Goal: Find contact information: Find contact information

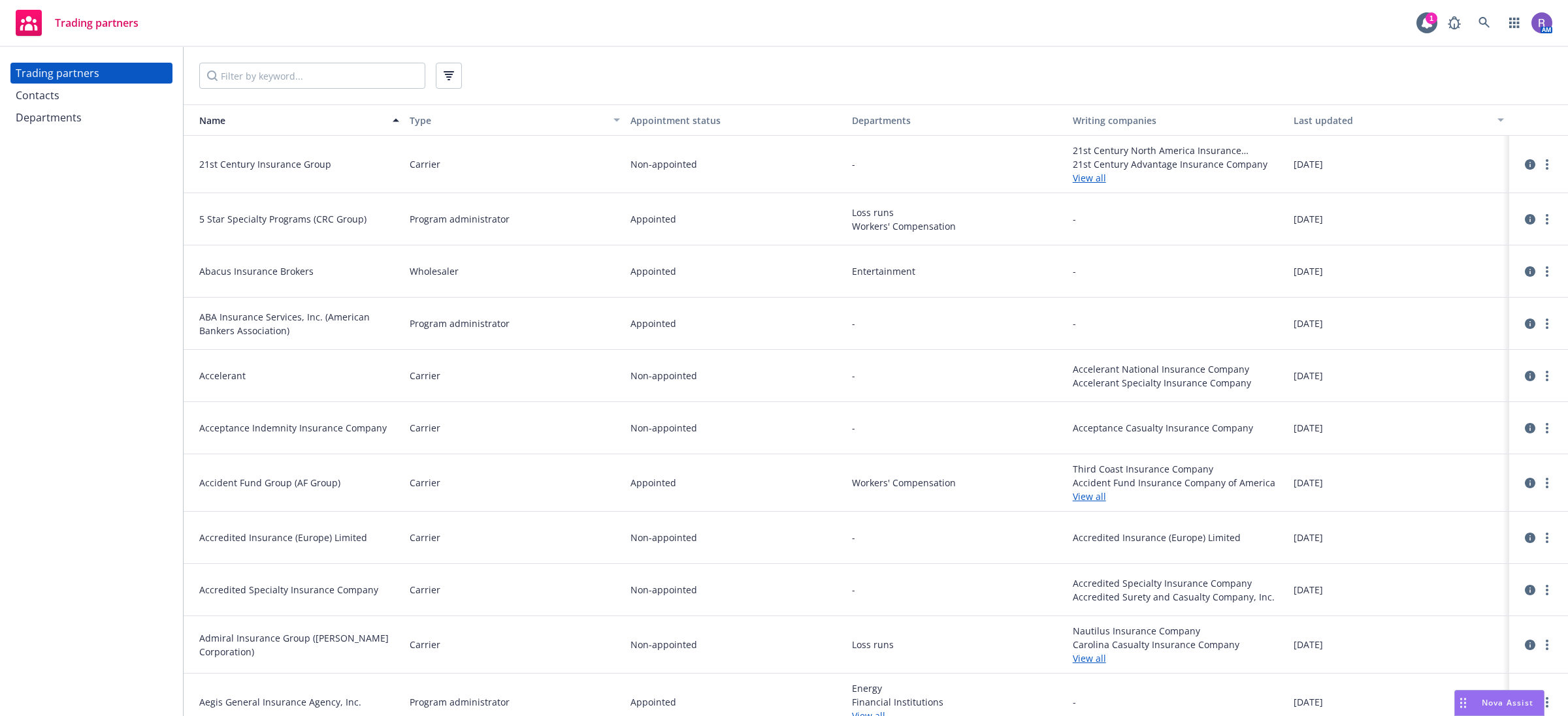
click at [613, 118] on icon "button" at bounding box center [616, 120] width 6 height 4
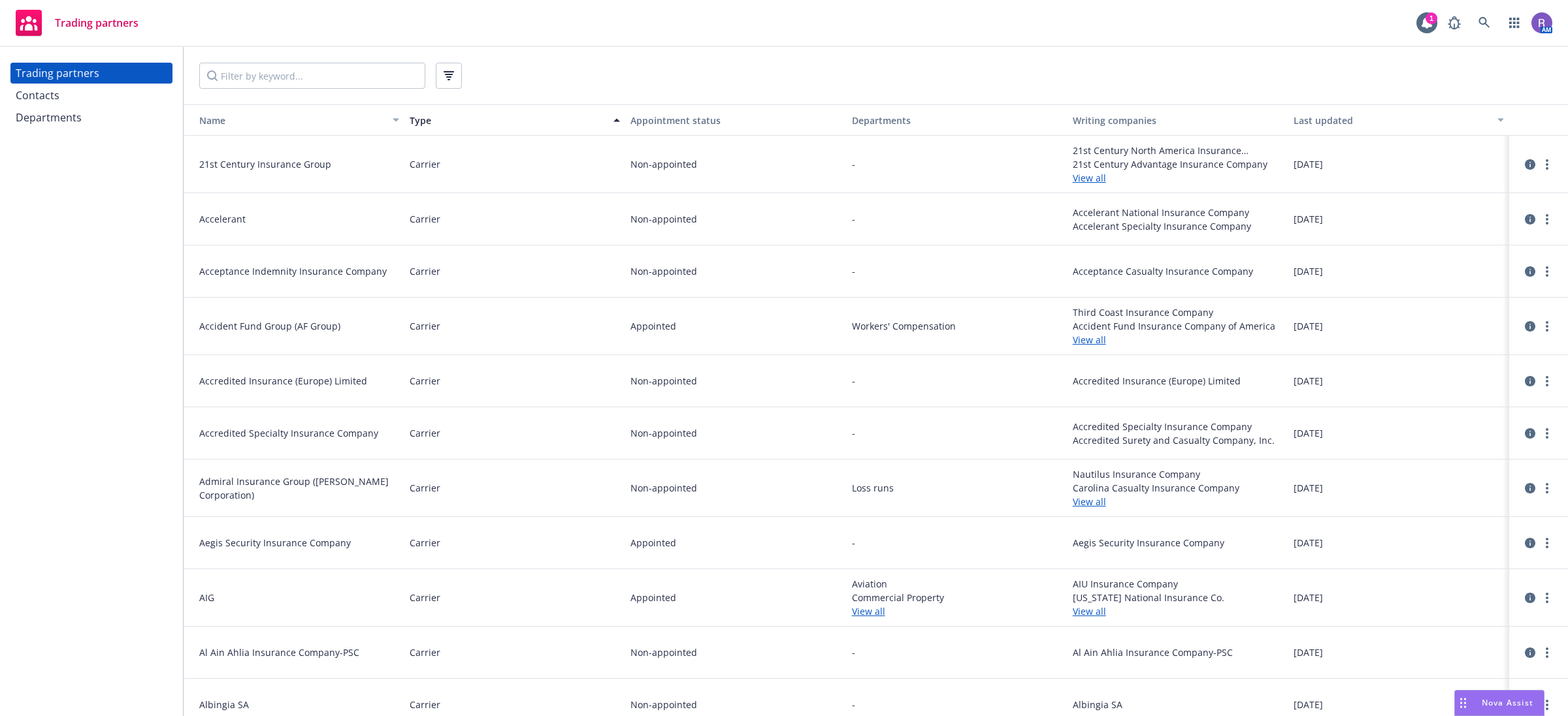
click at [613, 122] on icon "button" at bounding box center [616, 120] width 6 height 4
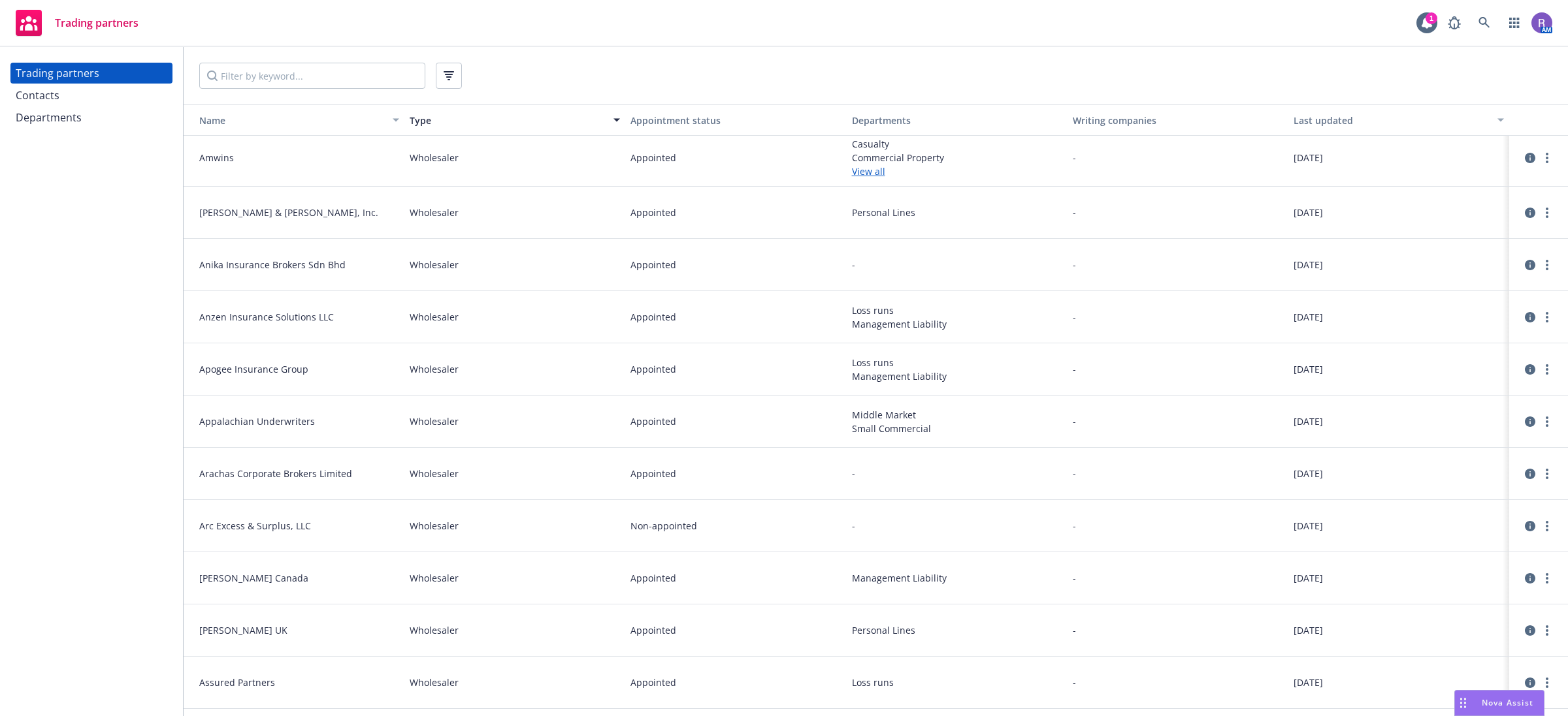
scroll to position [245, 0]
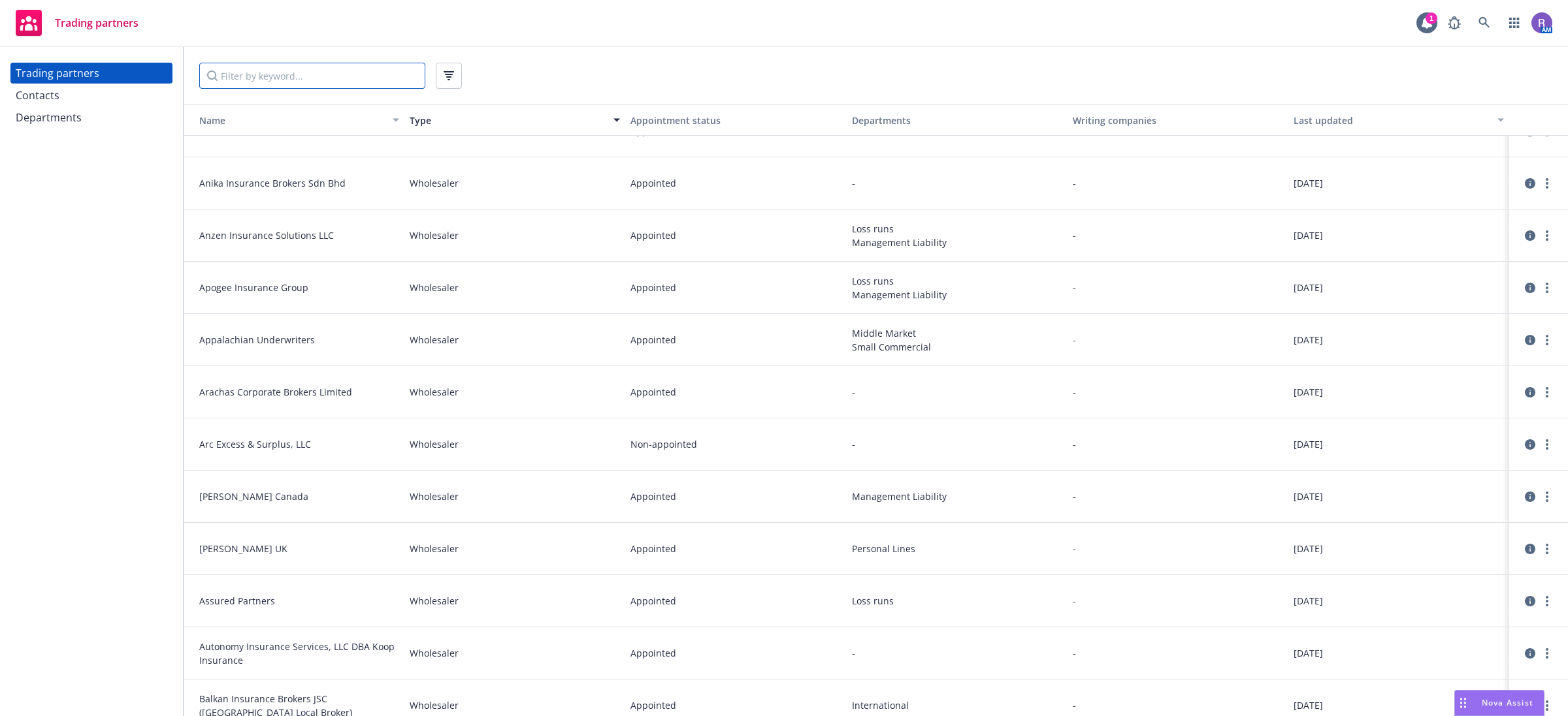
click at [319, 81] on input "Filter by keyword..." at bounding box center [312, 75] width 226 height 26
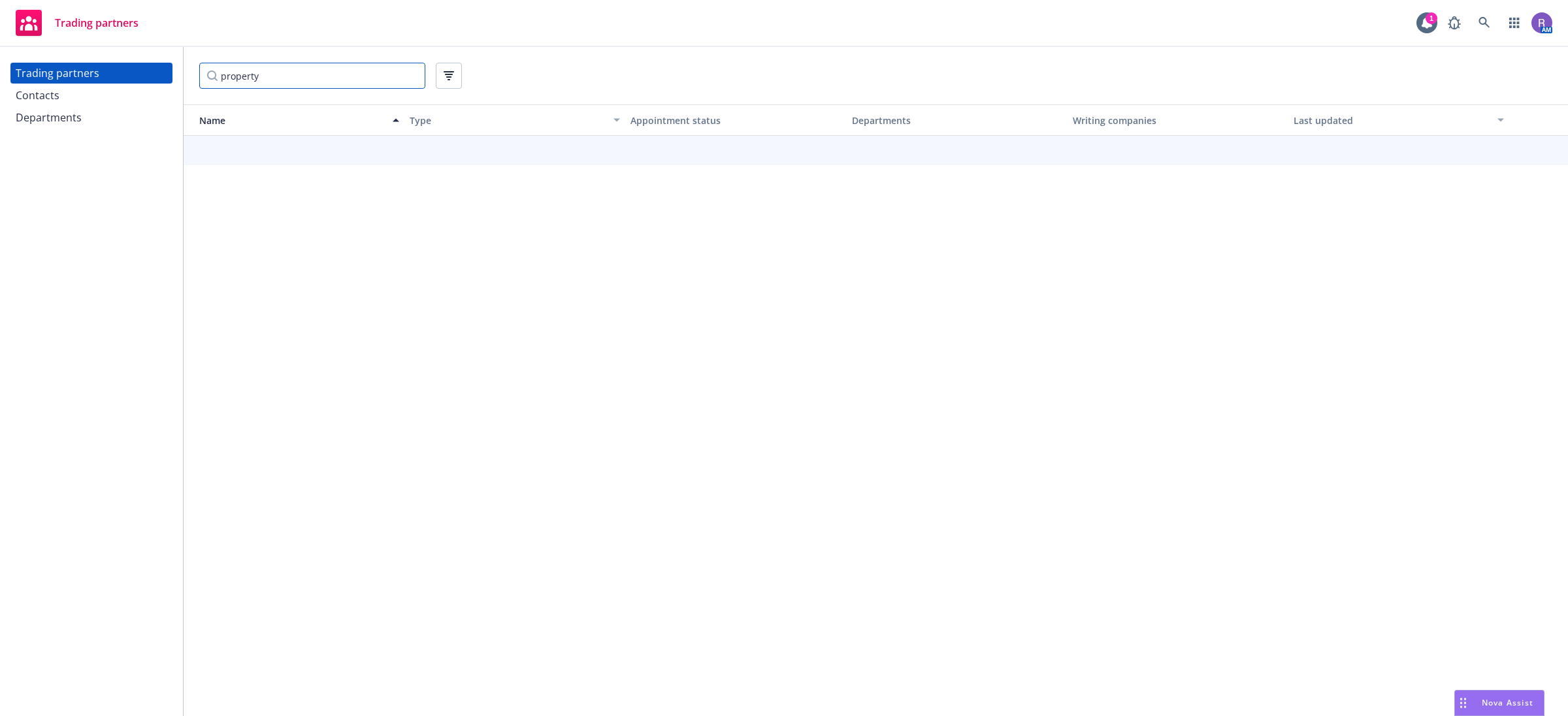
type input "property"
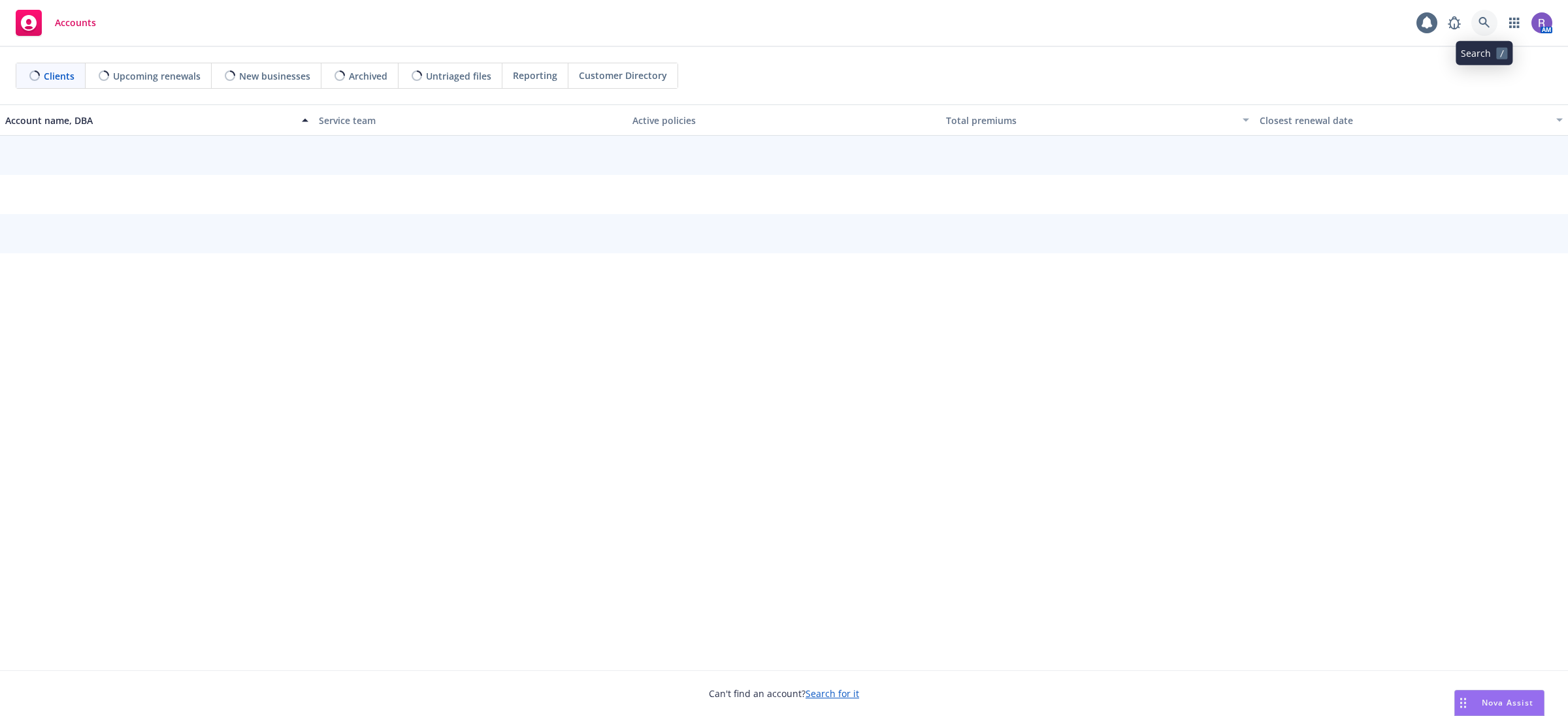
click at [1486, 22] on icon at bounding box center [1484, 22] width 11 height 11
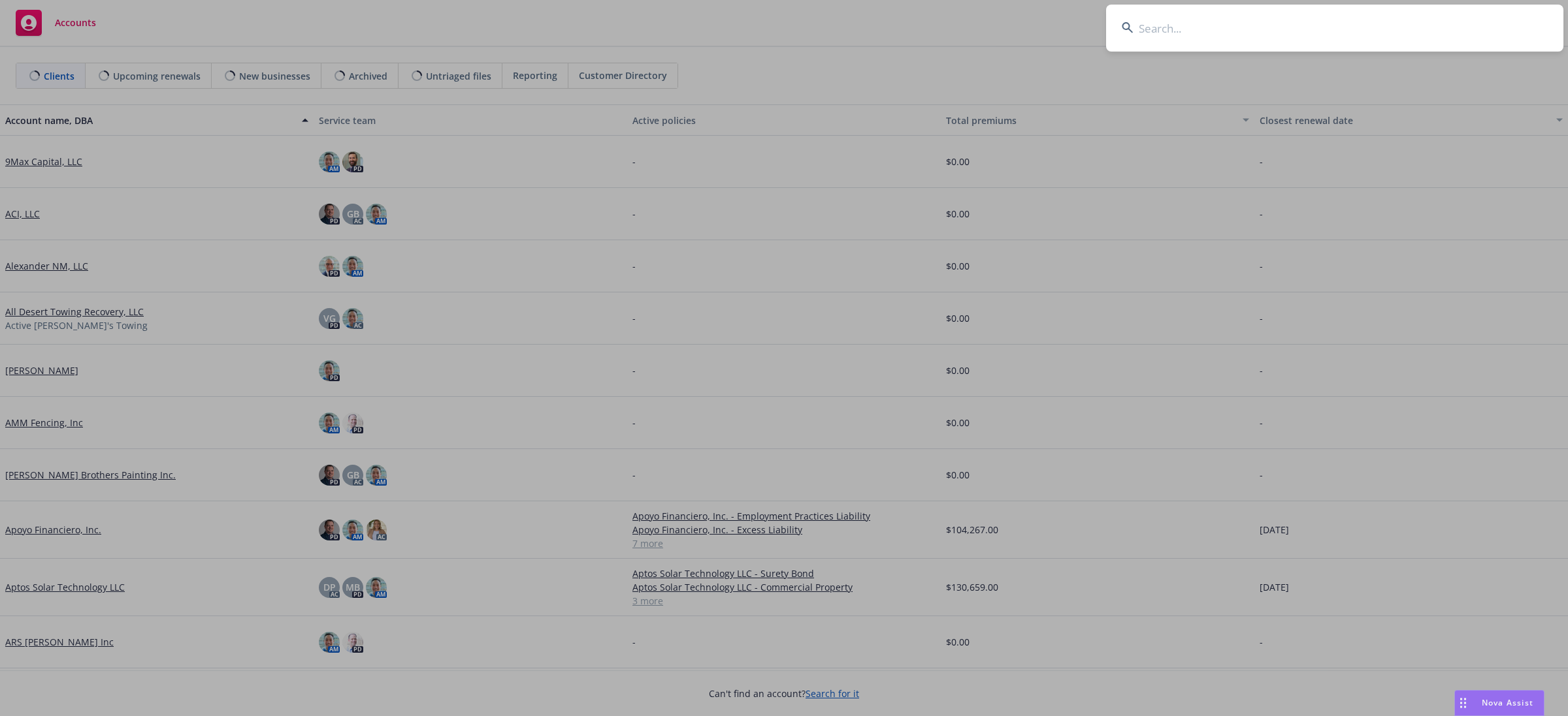
click at [1486, 22] on input at bounding box center [1335, 28] width 457 height 47
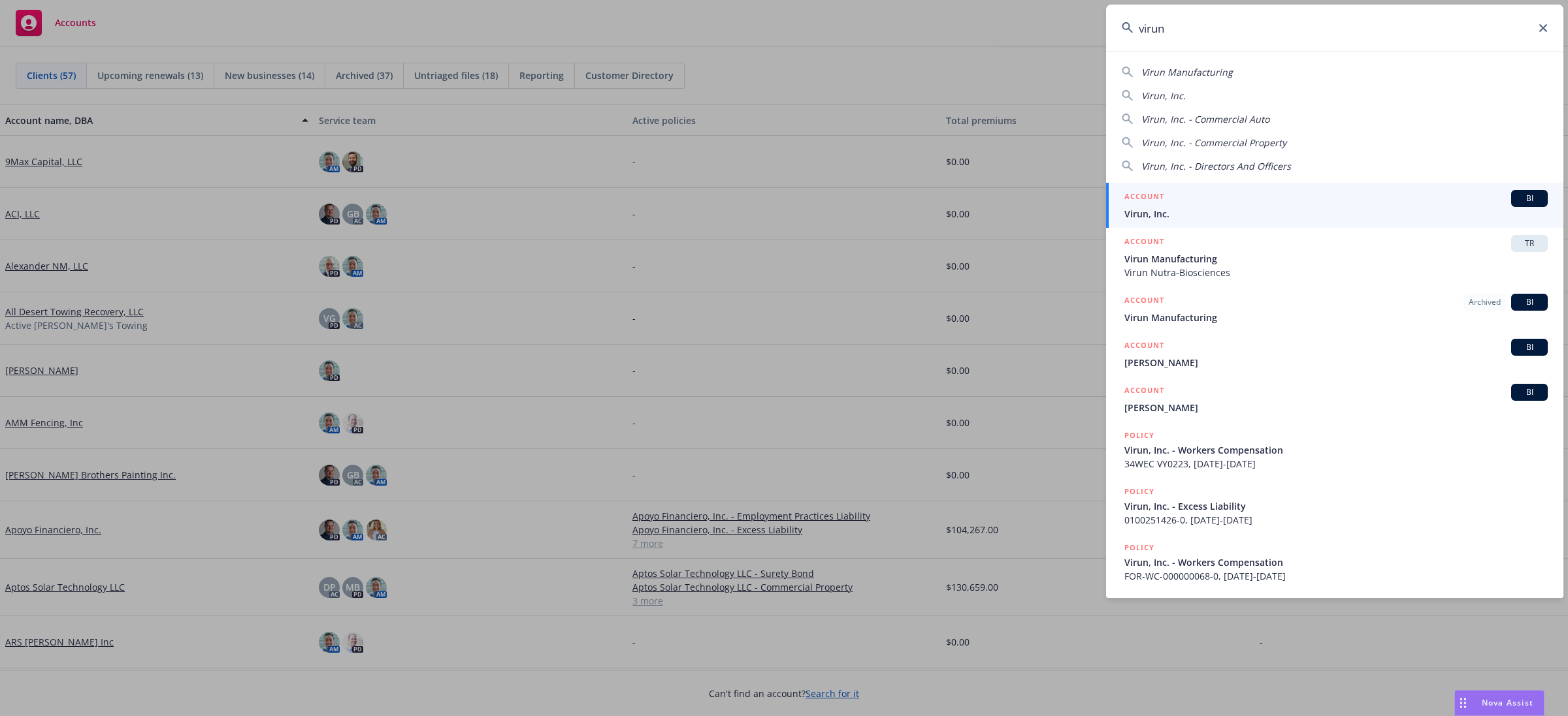
type input "virun"
click at [1171, 201] on div "ACCOUNT BI" at bounding box center [1336, 198] width 423 height 17
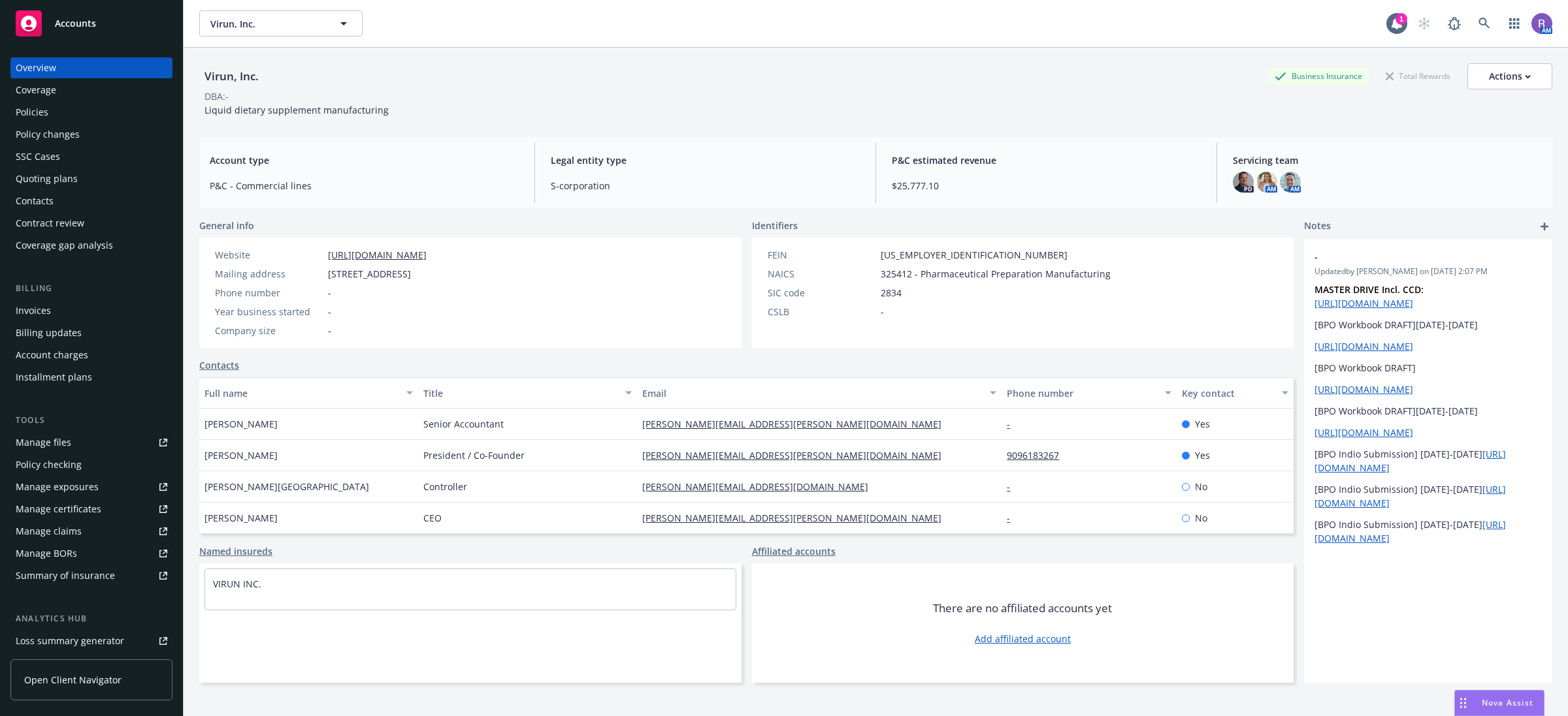
click at [250, 89] on div "Virun, Inc." at bounding box center [231, 76] width 65 height 26
click at [250, 82] on div "Virun, Inc." at bounding box center [231, 76] width 65 height 17
copy div "Virun, Inc."
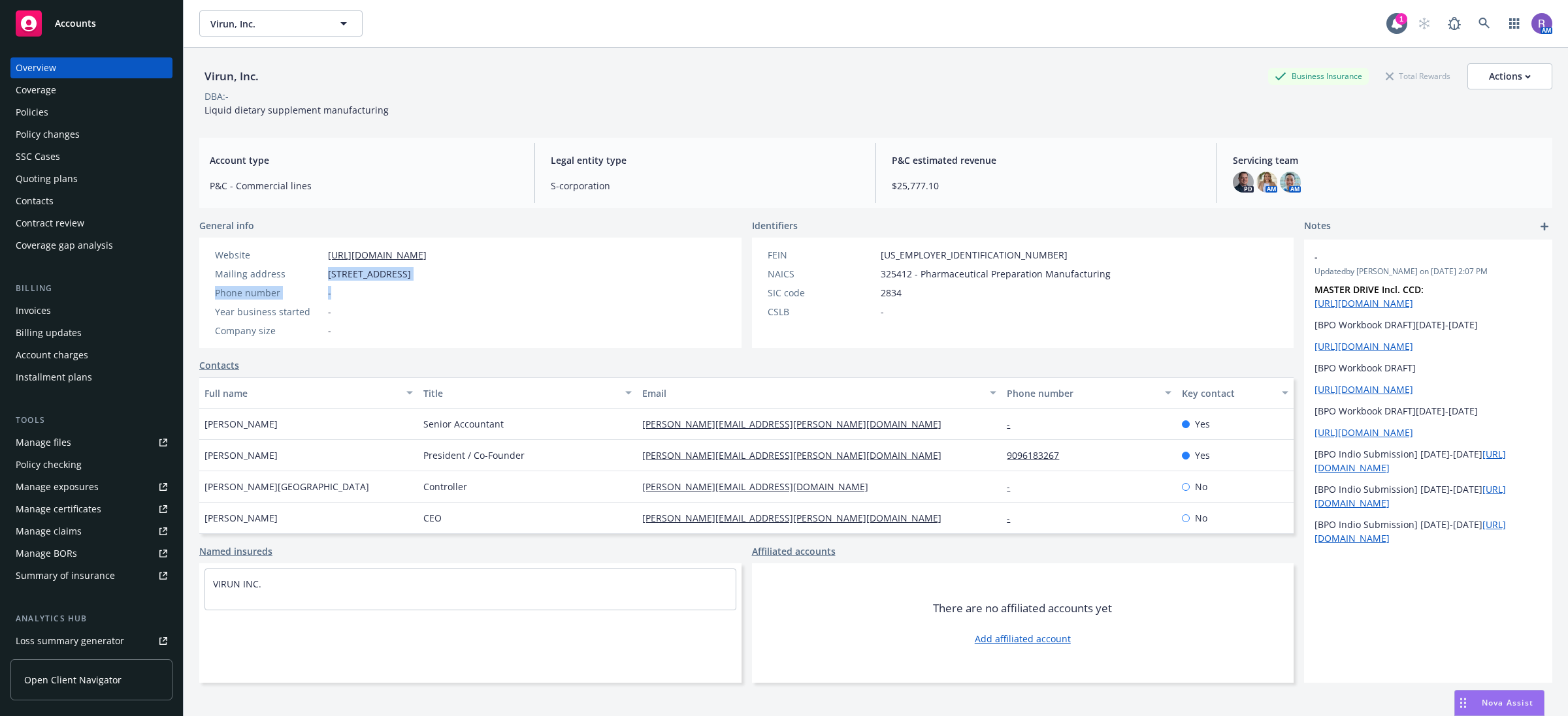
drag, startPoint x: 322, startPoint y: 272, endPoint x: 552, endPoint y: 243, distance: 231.8
click at [503, 269] on div "Website https://virun.com/ Mailing address 1750 N 8th St, Colton, CA, 92324 Pho…" at bounding box center [470, 292] width 542 height 110
copy div "1750 N 8th St, Colton, CA, 92324"
click at [1501, 23] on link "button" at bounding box center [1513, 23] width 26 height 26
click at [1379, 132] on span "Find trading partner and contact information" at bounding box center [1421, 135] width 161 height 8
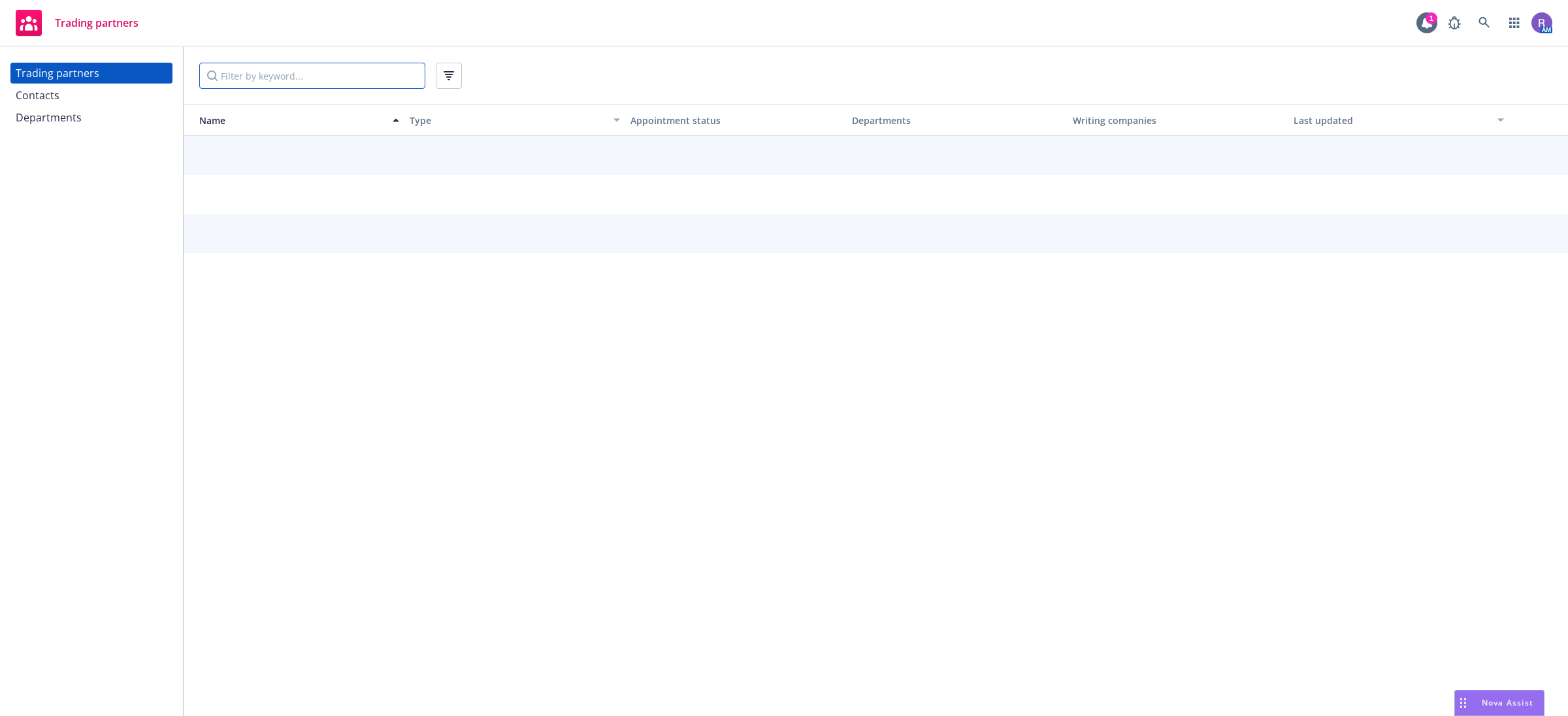
click at [306, 82] on input "Filter by keyword..." at bounding box center [312, 75] width 226 height 26
click at [315, 79] on input "Filter by keyword..." at bounding box center [312, 75] width 226 height 26
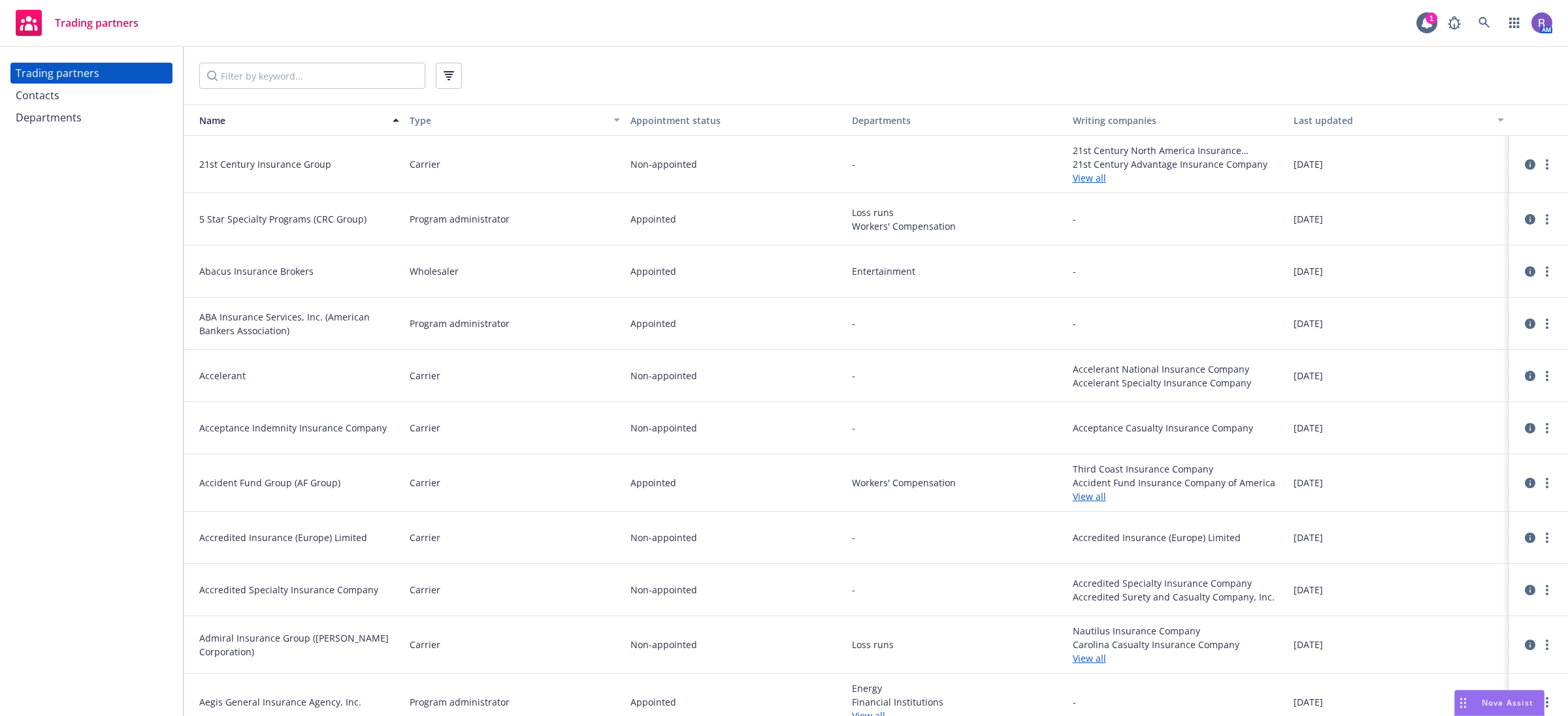
click at [613, 119] on icon "button" at bounding box center [616, 120] width 6 height 4
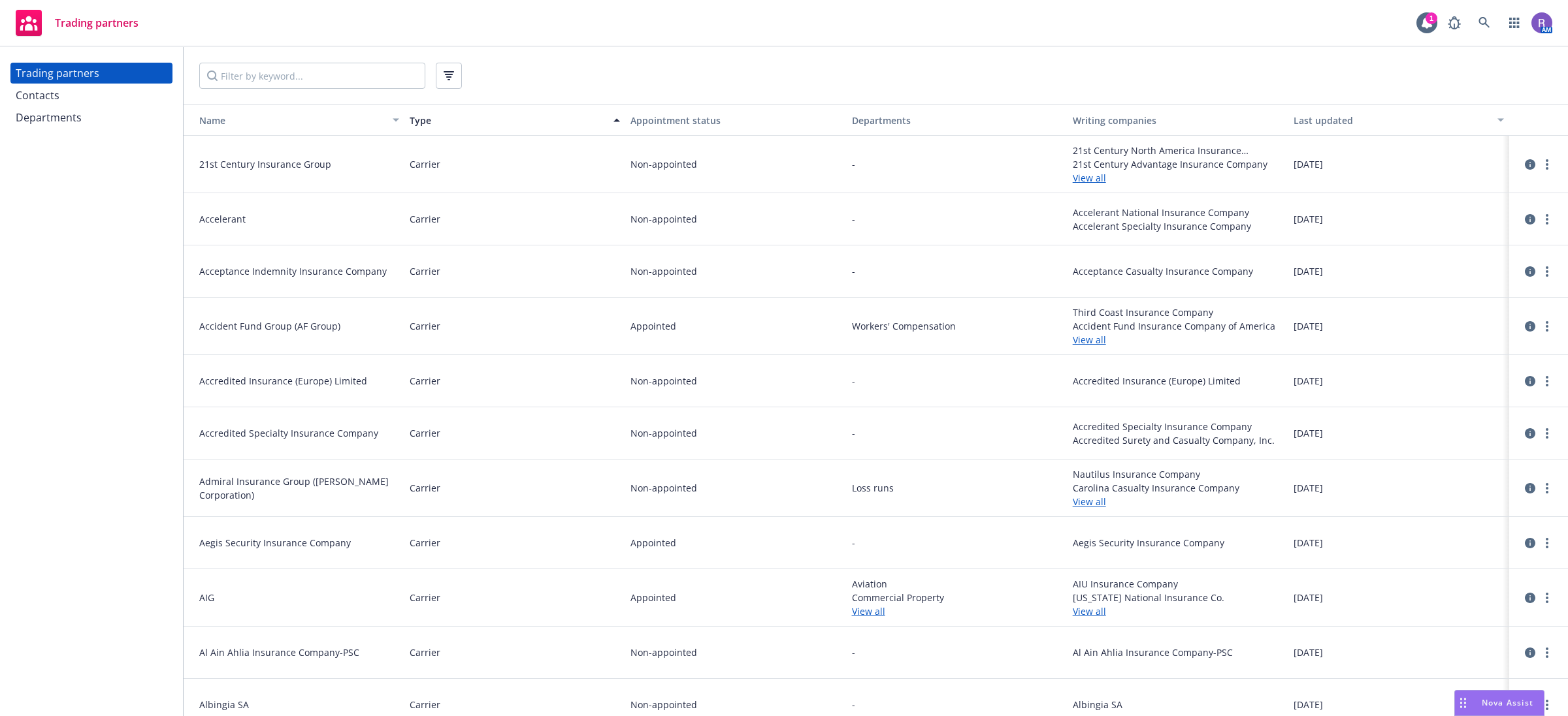
click at [615, 122] on div "button" at bounding box center [618, 120] width 6 height 30
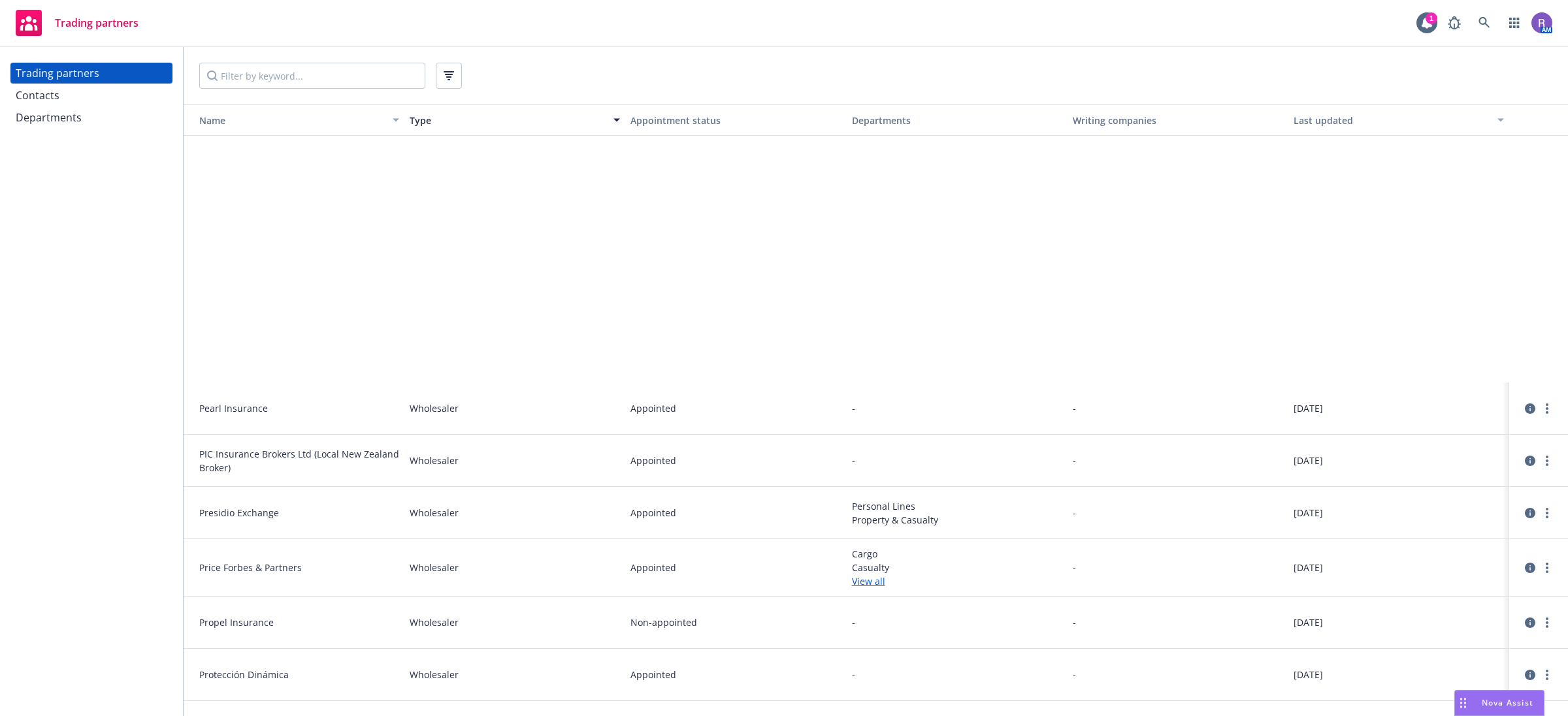
scroll to position [4624, 0]
